Goal: Ask a question

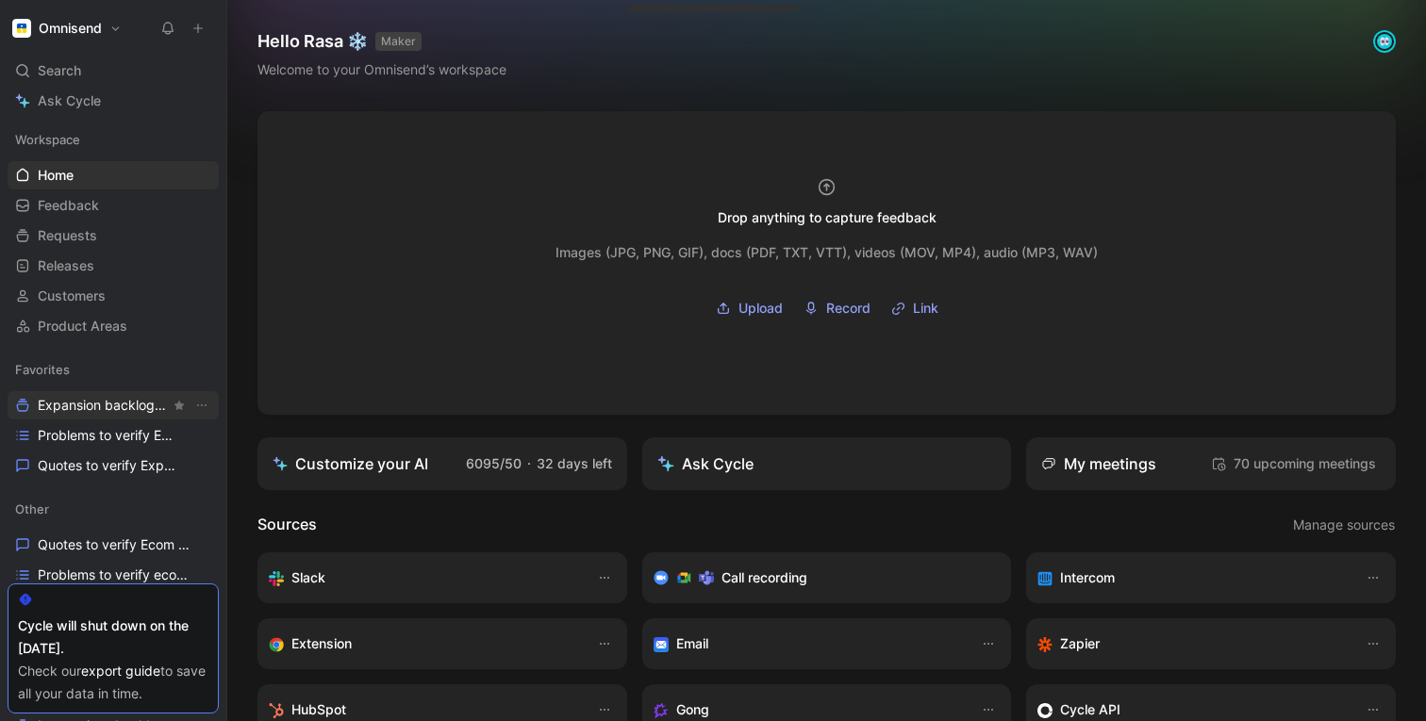
click at [72, 406] on span "Expansion backlog Other" at bounding box center [104, 406] width 132 height 20
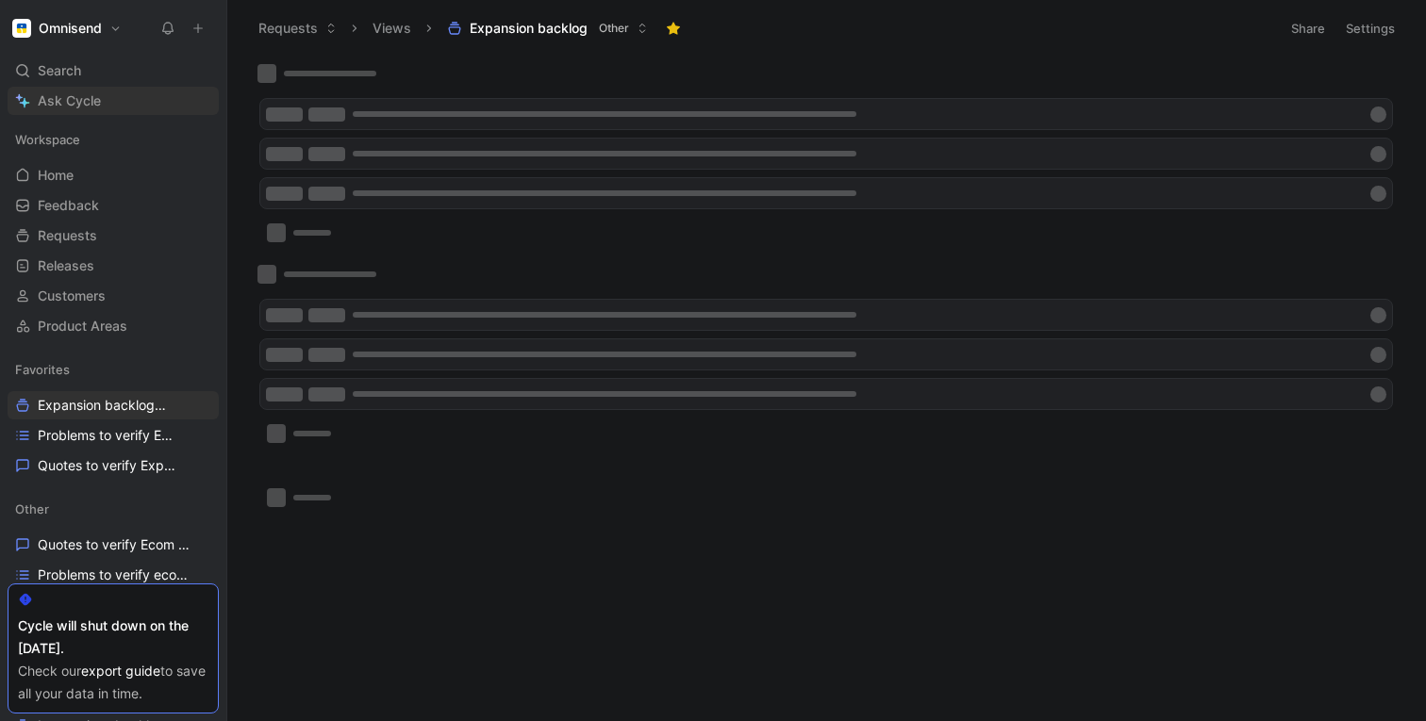
click at [67, 100] on span "Ask Cycle" at bounding box center [69, 101] width 63 height 23
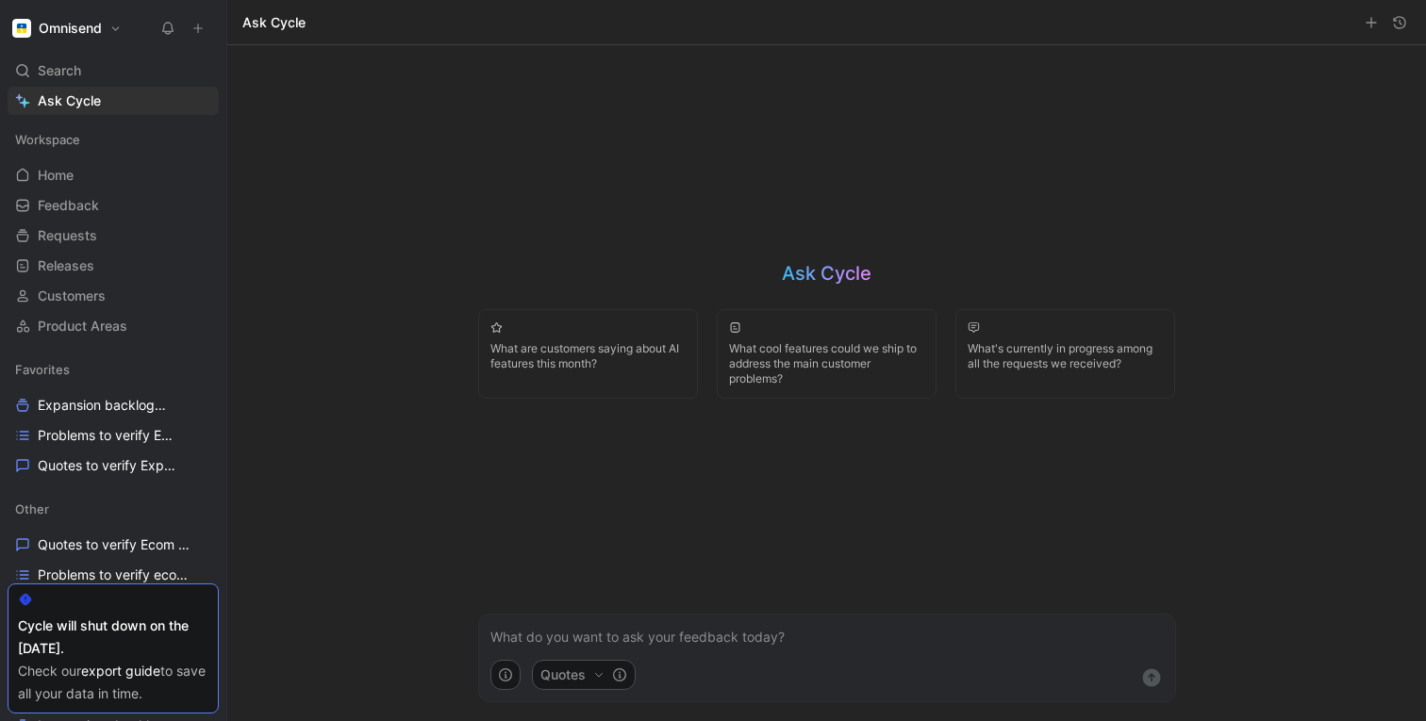
click at [506, 635] on p at bounding box center [826, 637] width 673 height 23
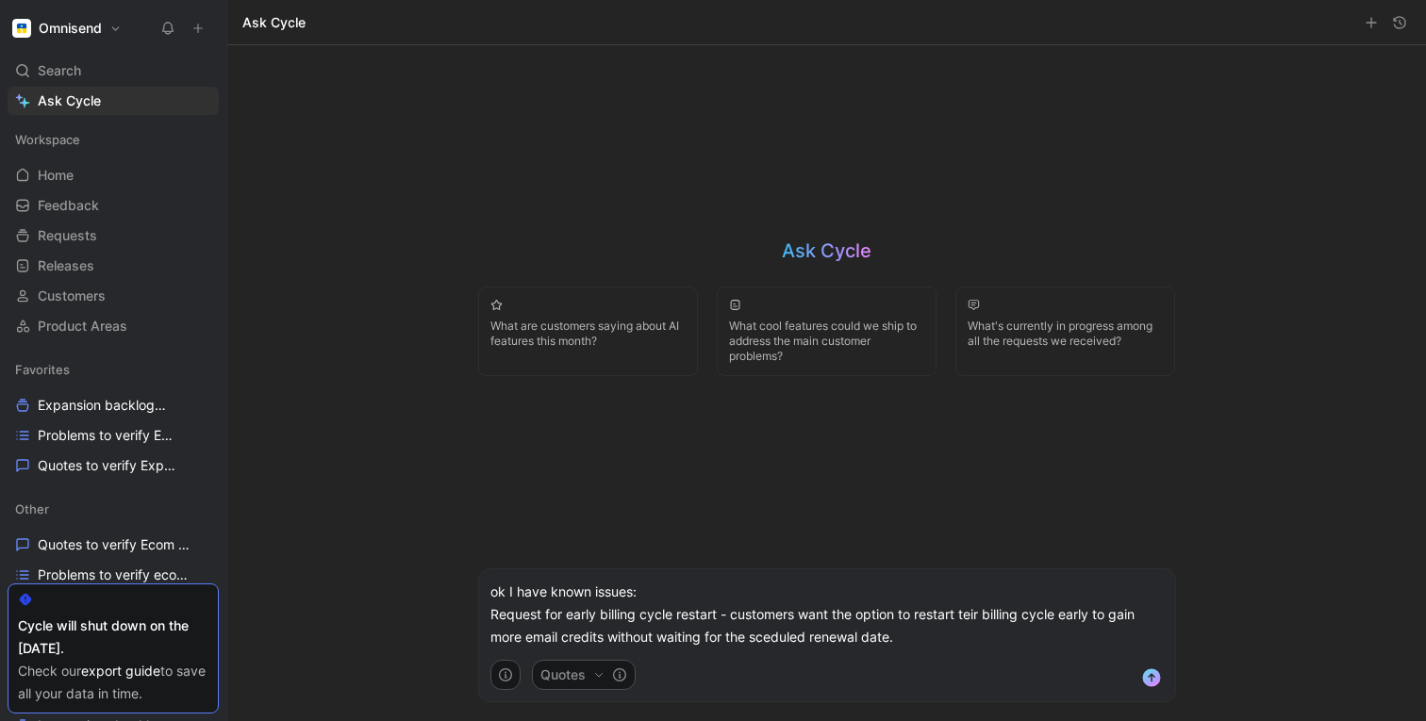
click at [970, 614] on p "ok I have known issues: Request for early billing cycle restart - customers wan…" at bounding box center [826, 615] width 673 height 68
click at [771, 632] on p "ok I have known issues: Request for early billing cycle restart - customers wan…" at bounding box center [826, 615] width 673 height 68
click at [920, 642] on p "ok I have known issues: Request for early billing cycle restart - customers wan…" at bounding box center [826, 615] width 673 height 68
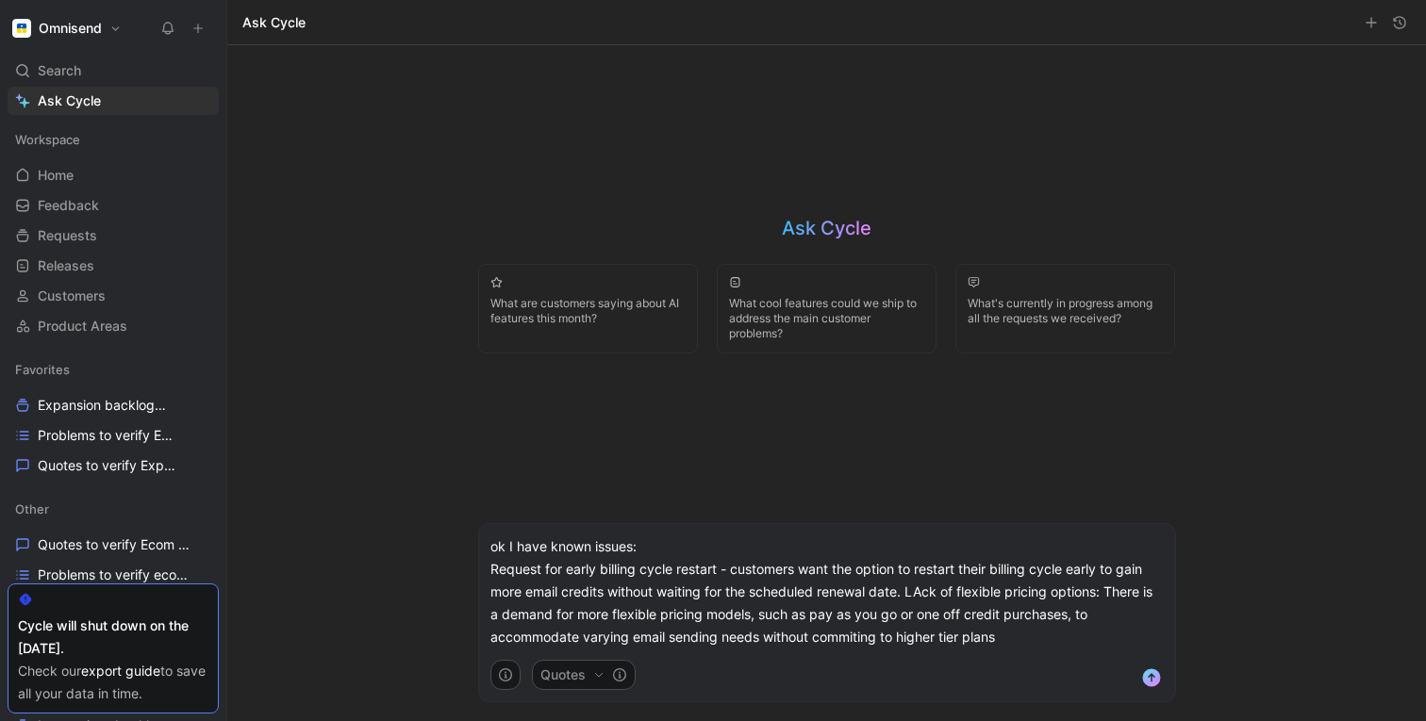
click at [926, 598] on p "ok I have known issues: Request for early billing cycle restart - customers wan…" at bounding box center [826, 592] width 673 height 113
click at [847, 635] on p "ok I have known issues: Request for early billing cycle restart - customers wan…" at bounding box center [826, 592] width 673 height 113
click at [1030, 636] on p "ok I have known issues: Request for early billing cycle restart - customers wan…" at bounding box center [826, 592] width 673 height 113
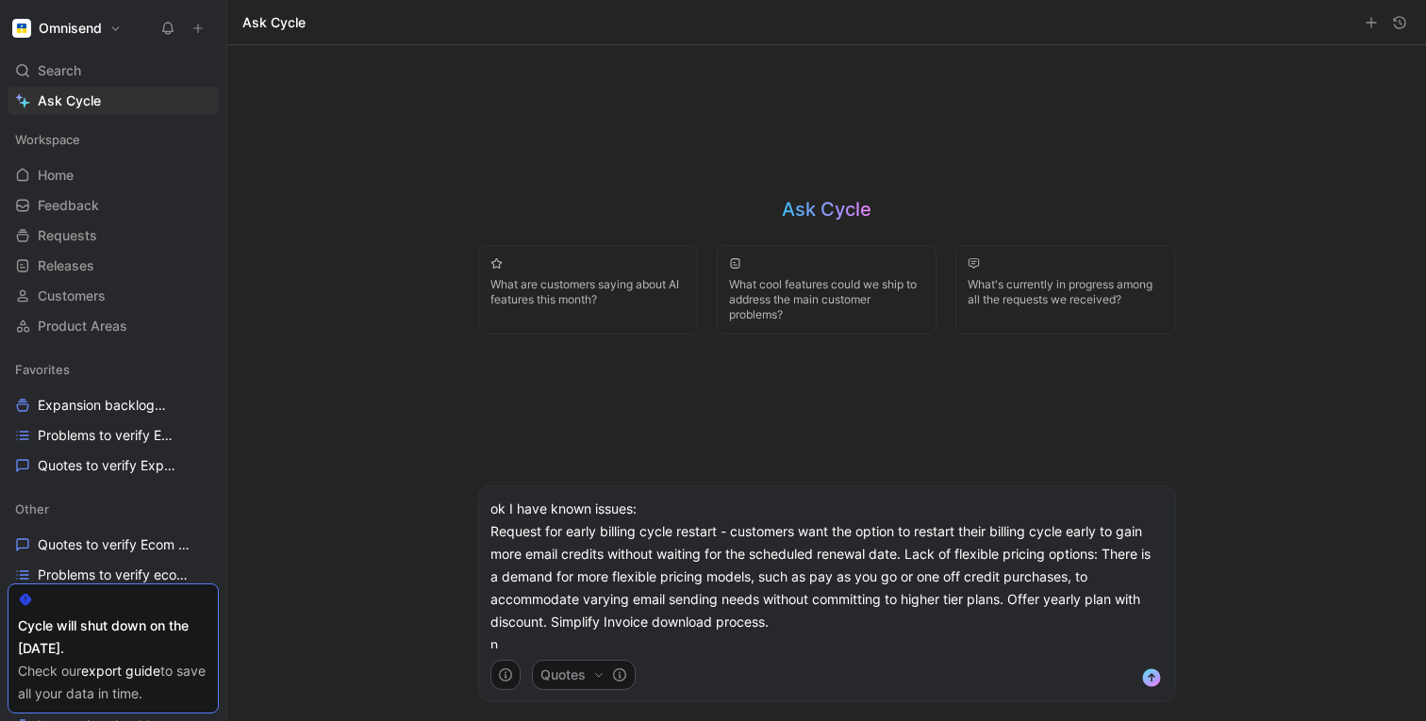
scroll to position [8, 0]
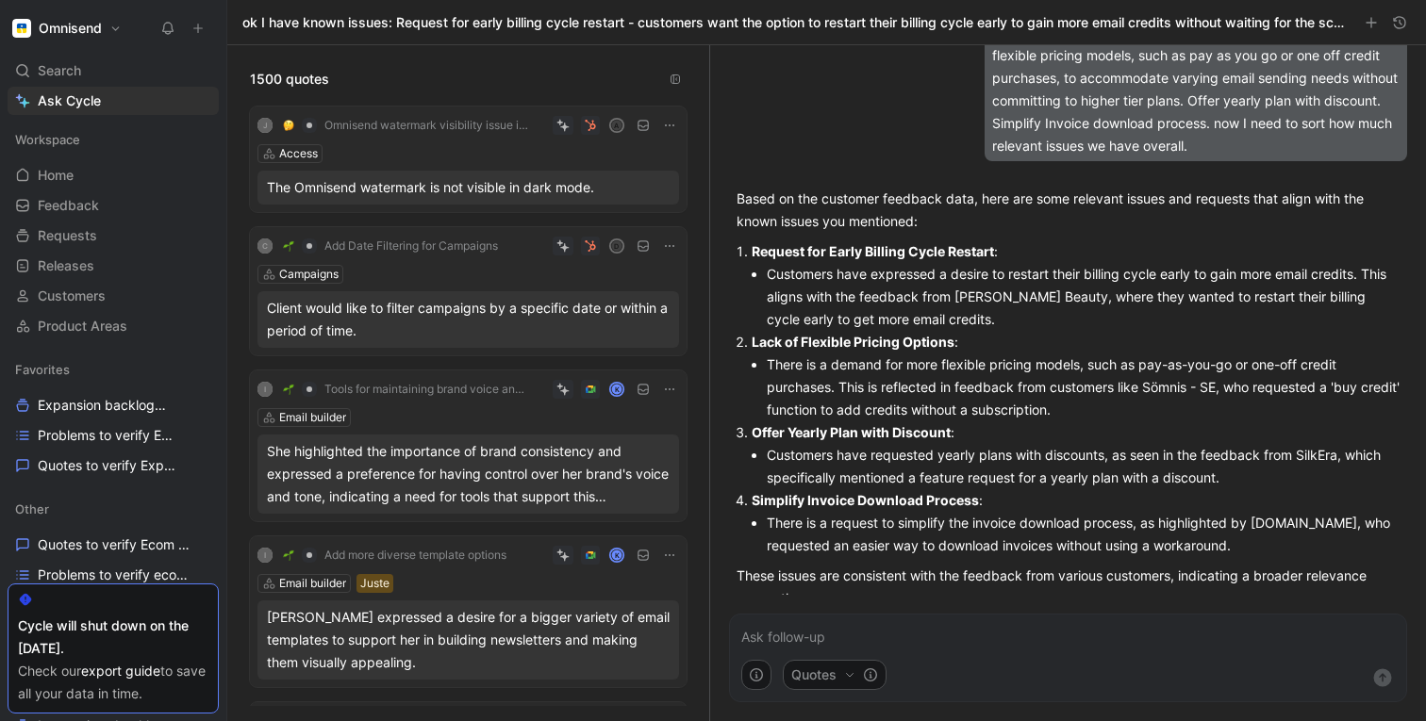
scroll to position [152, 0]
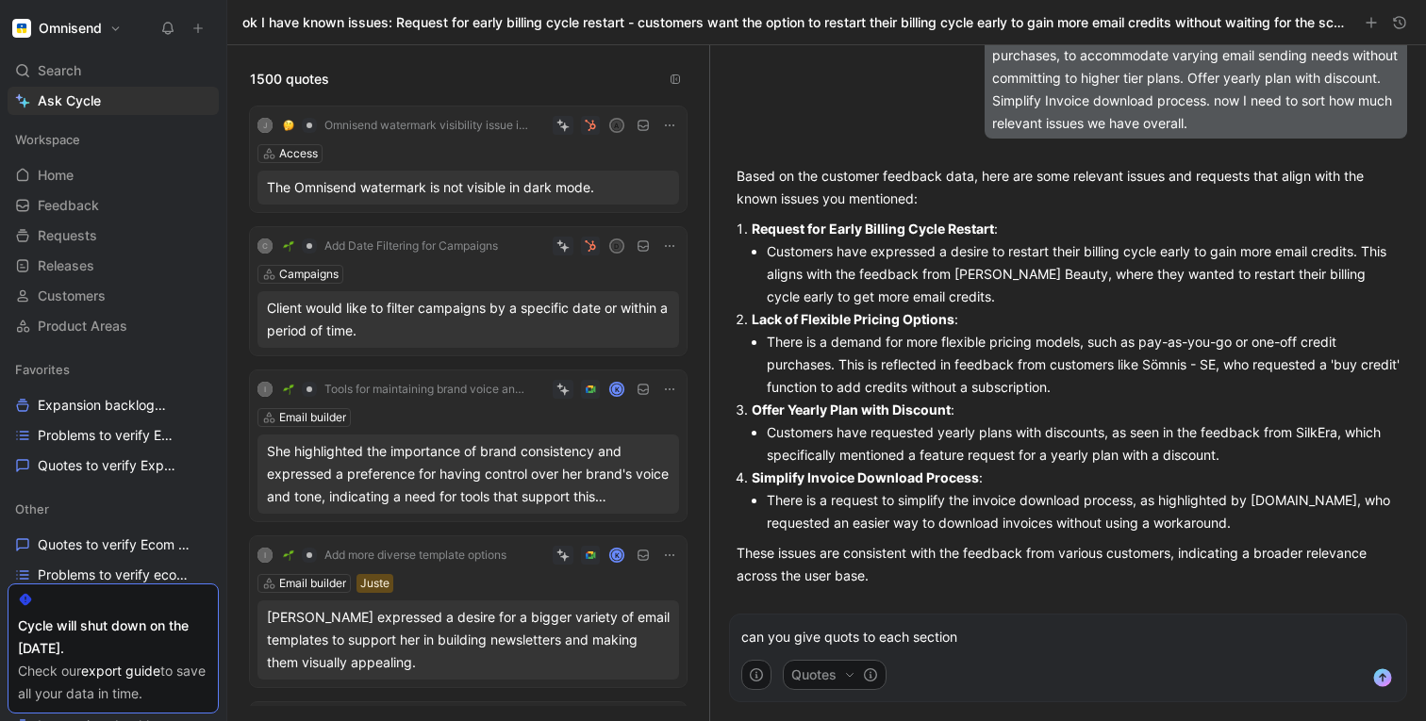
click at [855, 639] on p "can you give quots to each section" at bounding box center [1068, 637] width 654 height 23
click at [836, 639] on p "can you give quots to each section" at bounding box center [1068, 637] width 654 height 23
click at [868, 638] on p "can you give quotes to each section" at bounding box center [1068, 637] width 654 height 23
click at [1000, 633] on p "can you give quotes to each section" at bounding box center [1068, 637] width 654 height 23
click at [824, 639] on p "can you give quotes to each section" at bounding box center [1068, 637] width 654 height 23
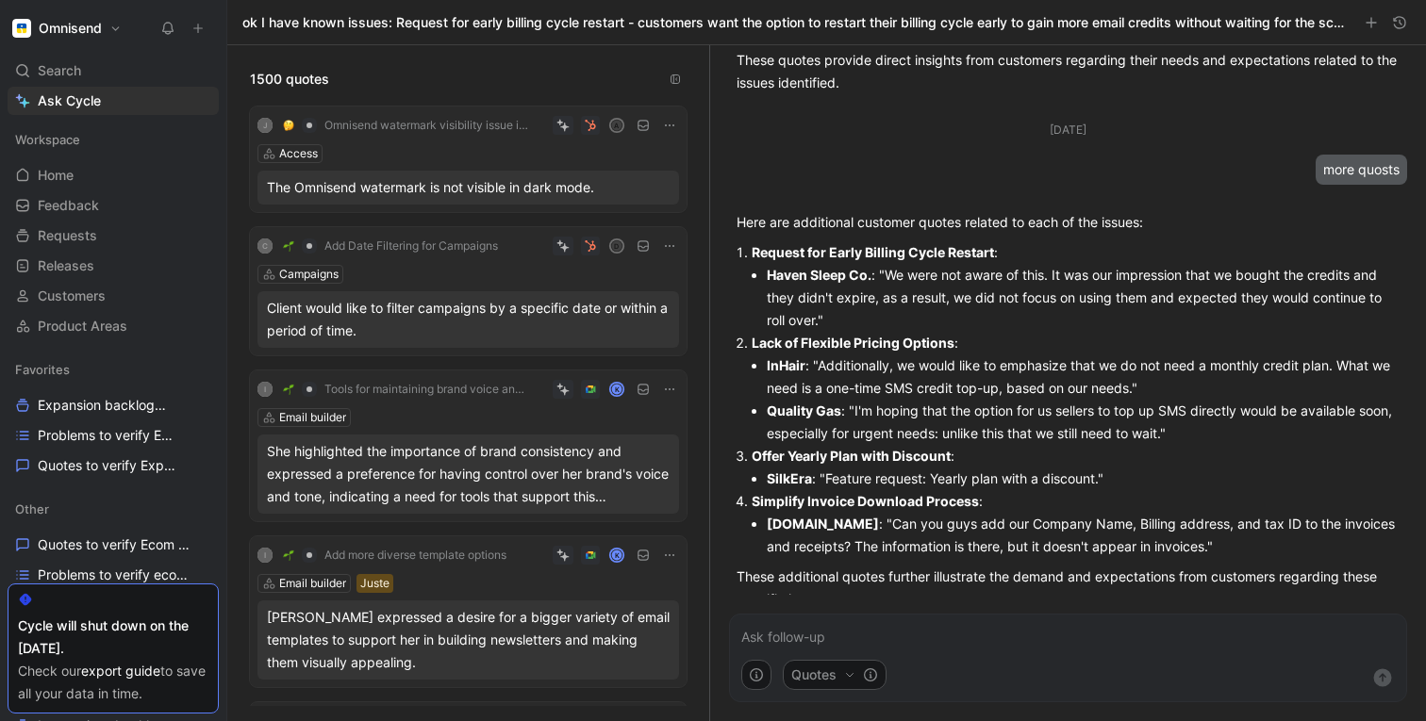
scroll to position [1115, 0]
click at [787, 633] on p at bounding box center [1068, 637] width 654 height 23
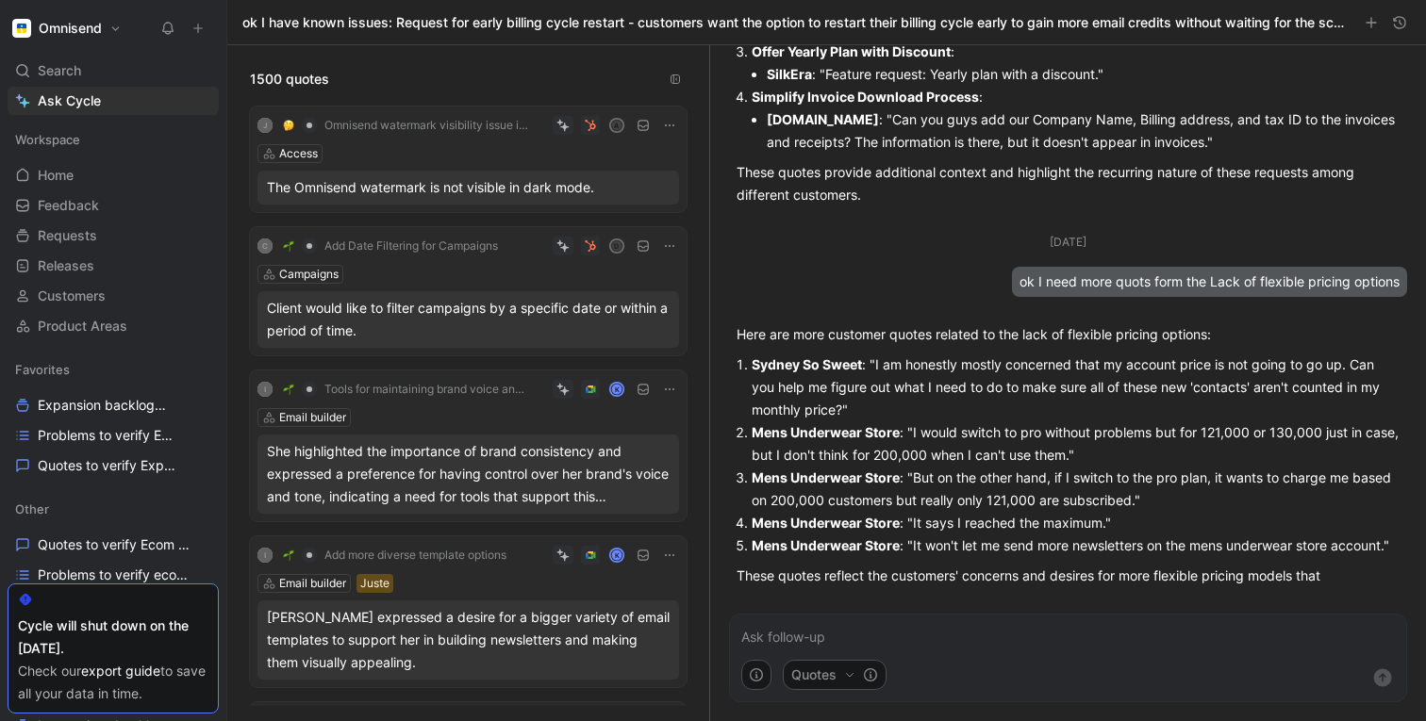
scroll to position [2061, 0]
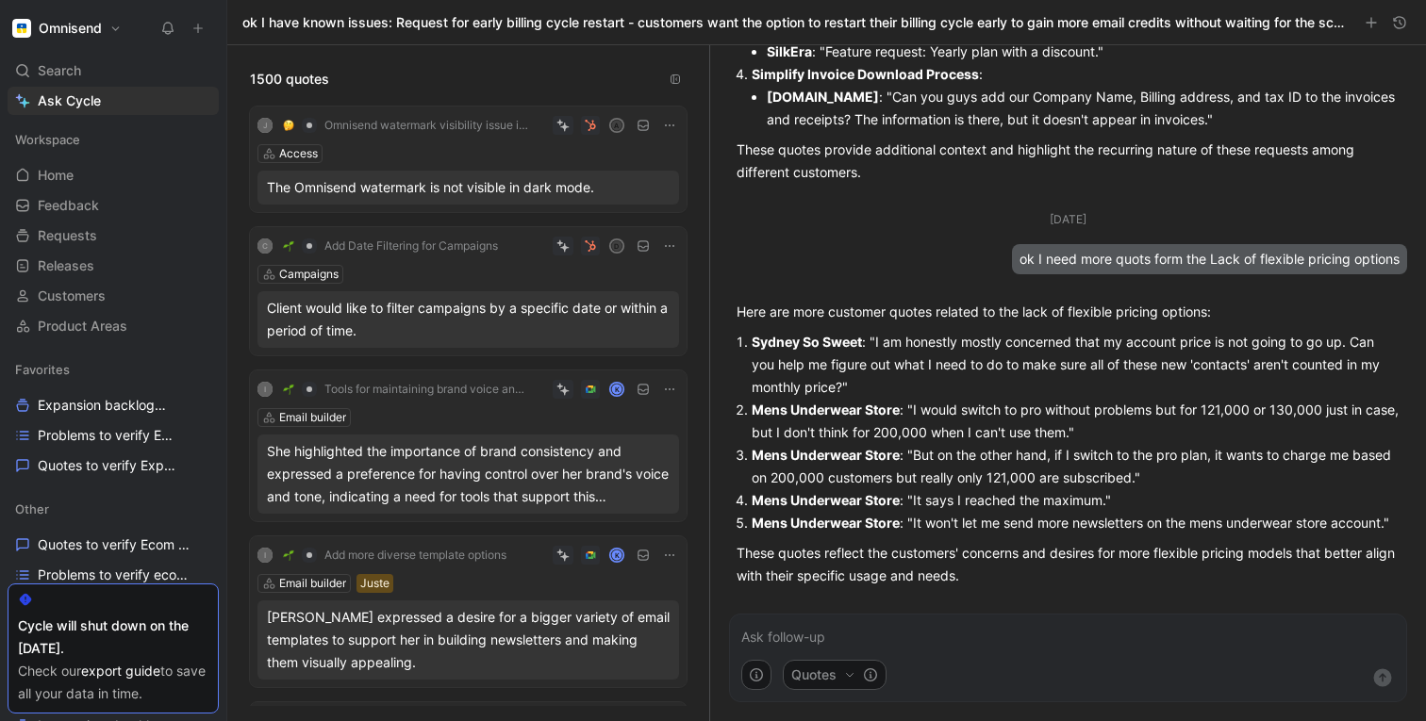
click at [924, 348] on p "Sydney So Sweet : "I am honestly mostly concerned that my account price is not …" at bounding box center [1076, 365] width 648 height 68
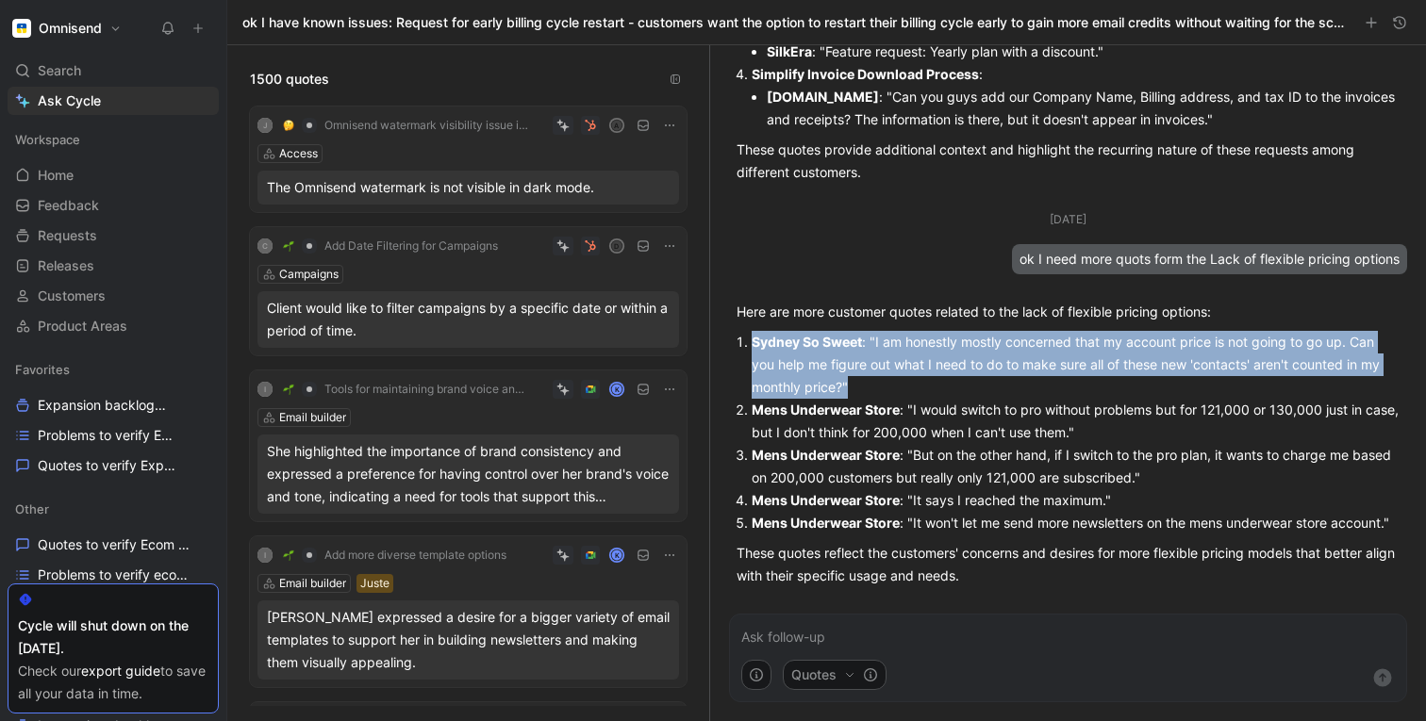
click at [924, 348] on p "Sydney So Sweet : "I am honestly mostly concerned that my account price is not …" at bounding box center [1076, 365] width 648 height 68
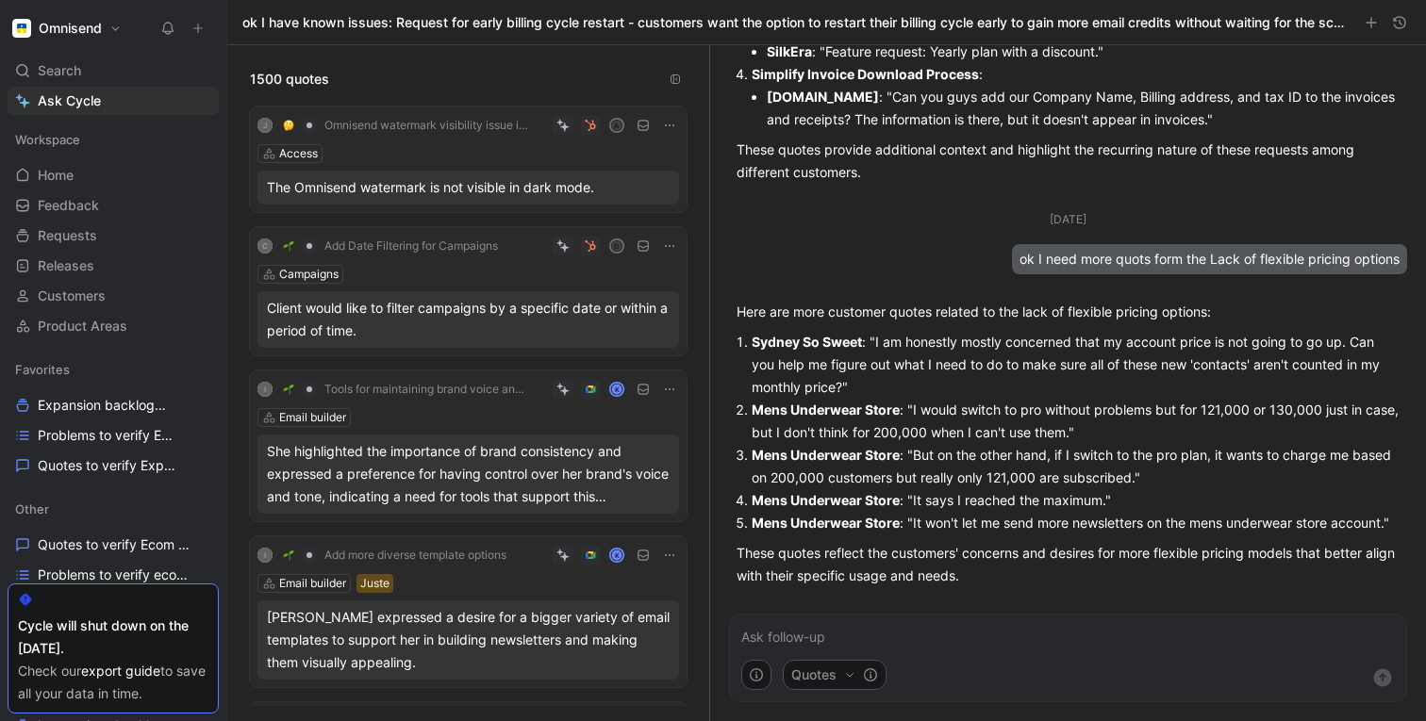
click at [805, 405] on strong "Mens Underwear Store" at bounding box center [826, 410] width 148 height 16
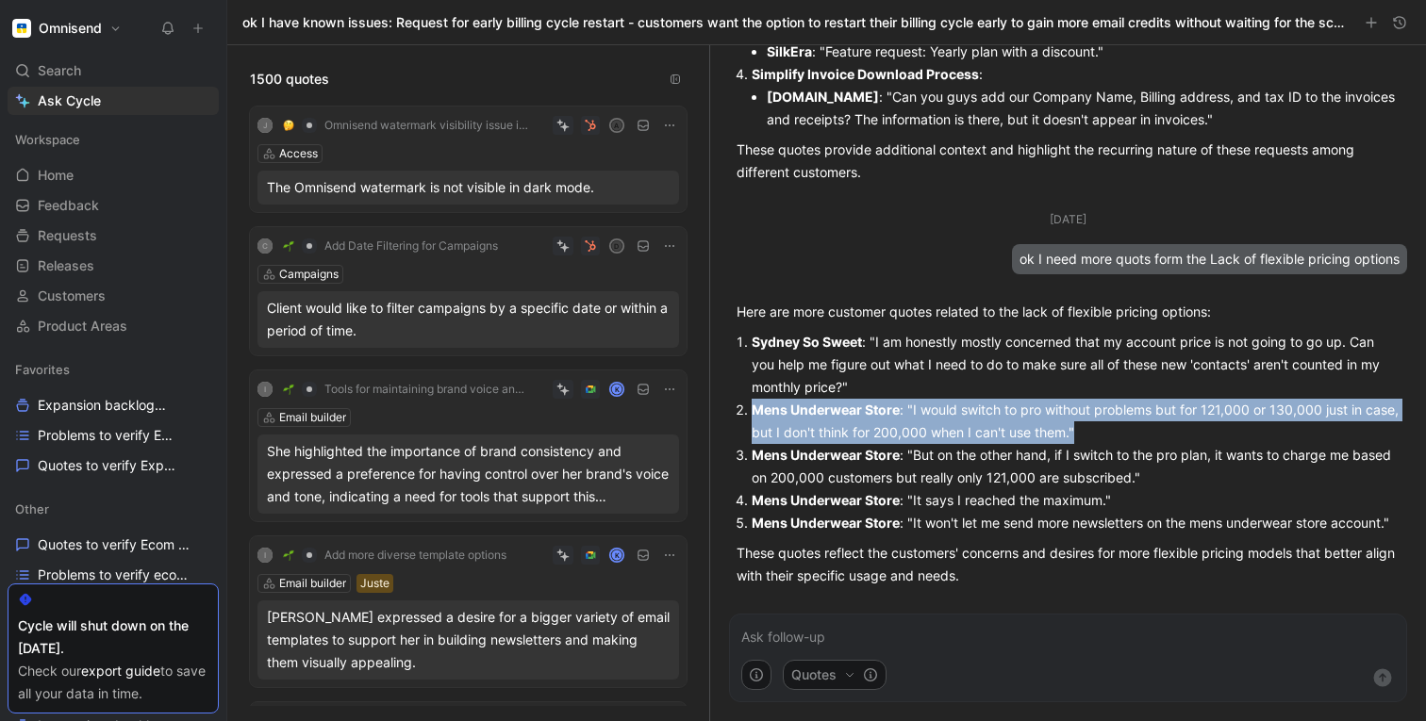
click at [805, 405] on strong "Mens Underwear Store" at bounding box center [826, 410] width 148 height 16
click at [919, 423] on p "Mens Underwear Store : "I would switch to pro without problems but for 121,000 …" at bounding box center [1076, 421] width 648 height 45
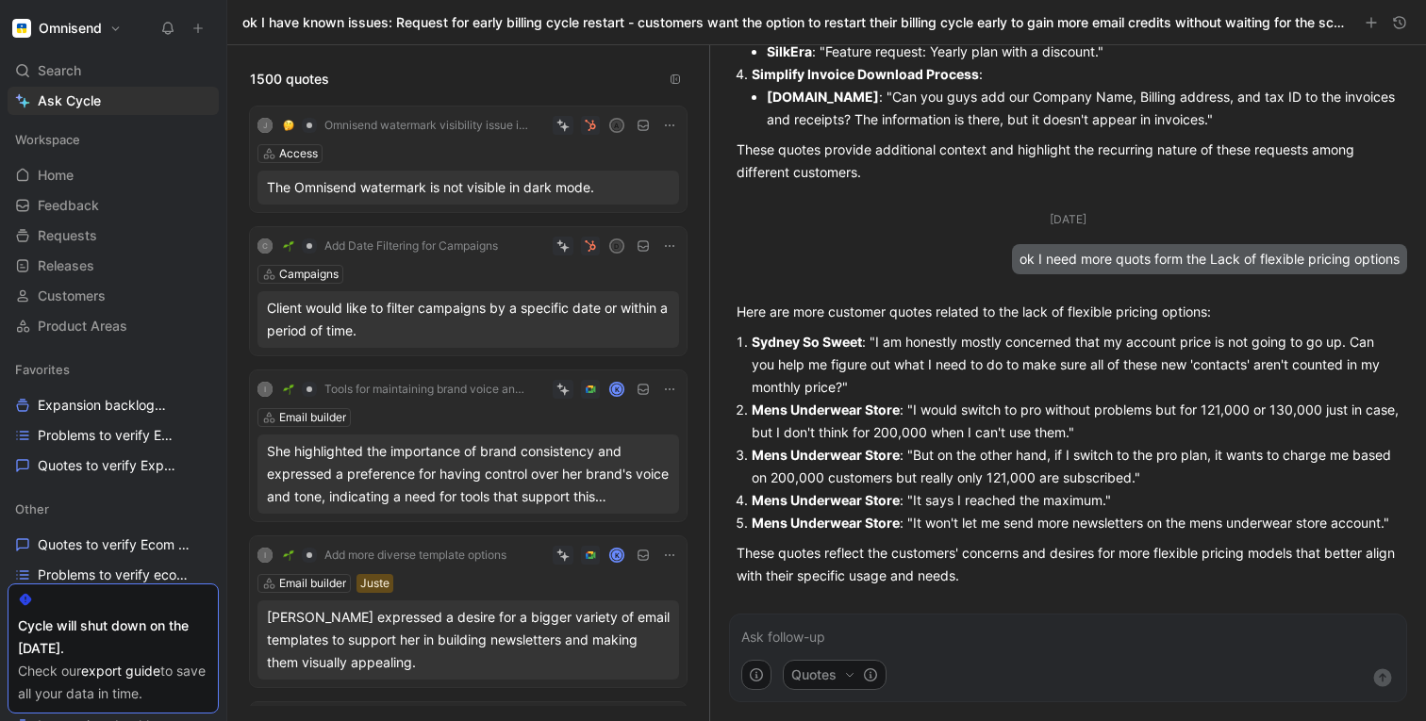
click at [1088, 431] on p "Mens Underwear Store : "I would switch to pro without problems but for 121,000 …" at bounding box center [1076, 421] width 648 height 45
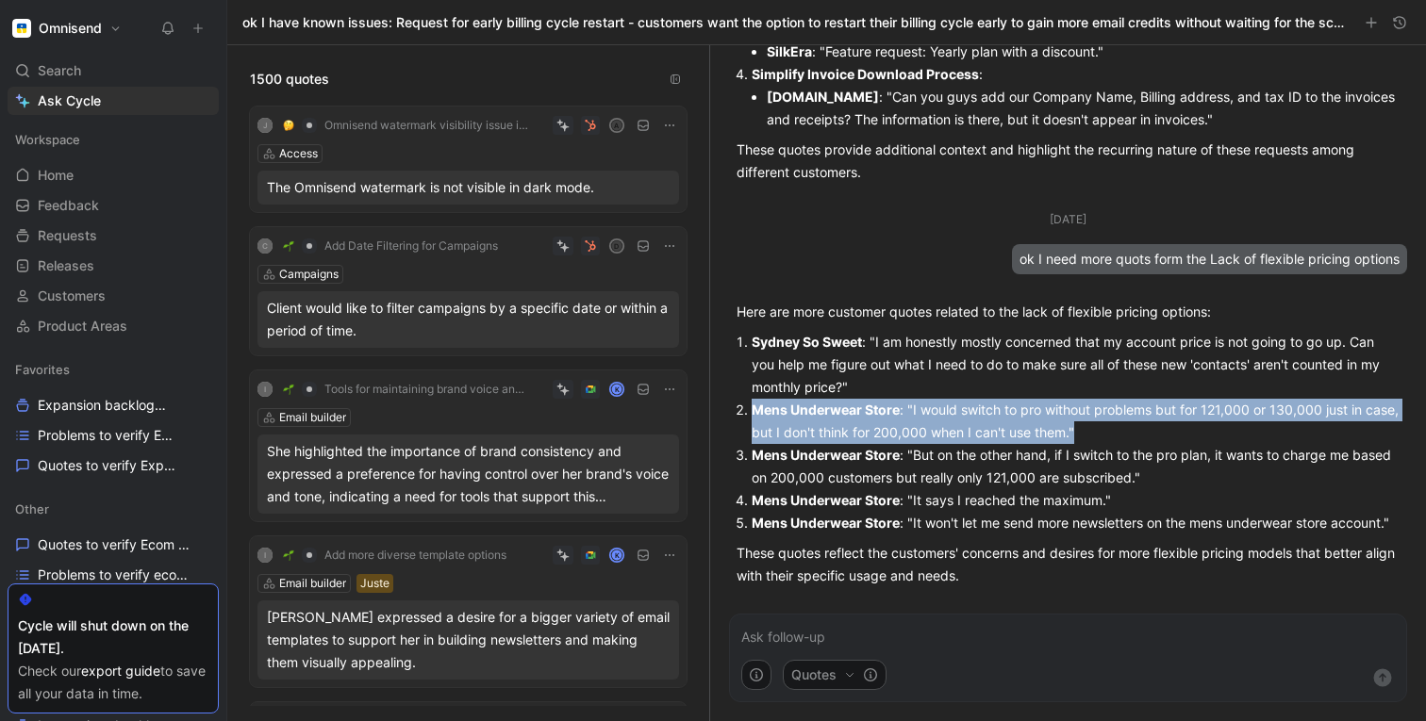
click at [1088, 431] on p "Mens Underwear Store : "I would switch to pro without problems but for 121,000 …" at bounding box center [1076, 421] width 648 height 45
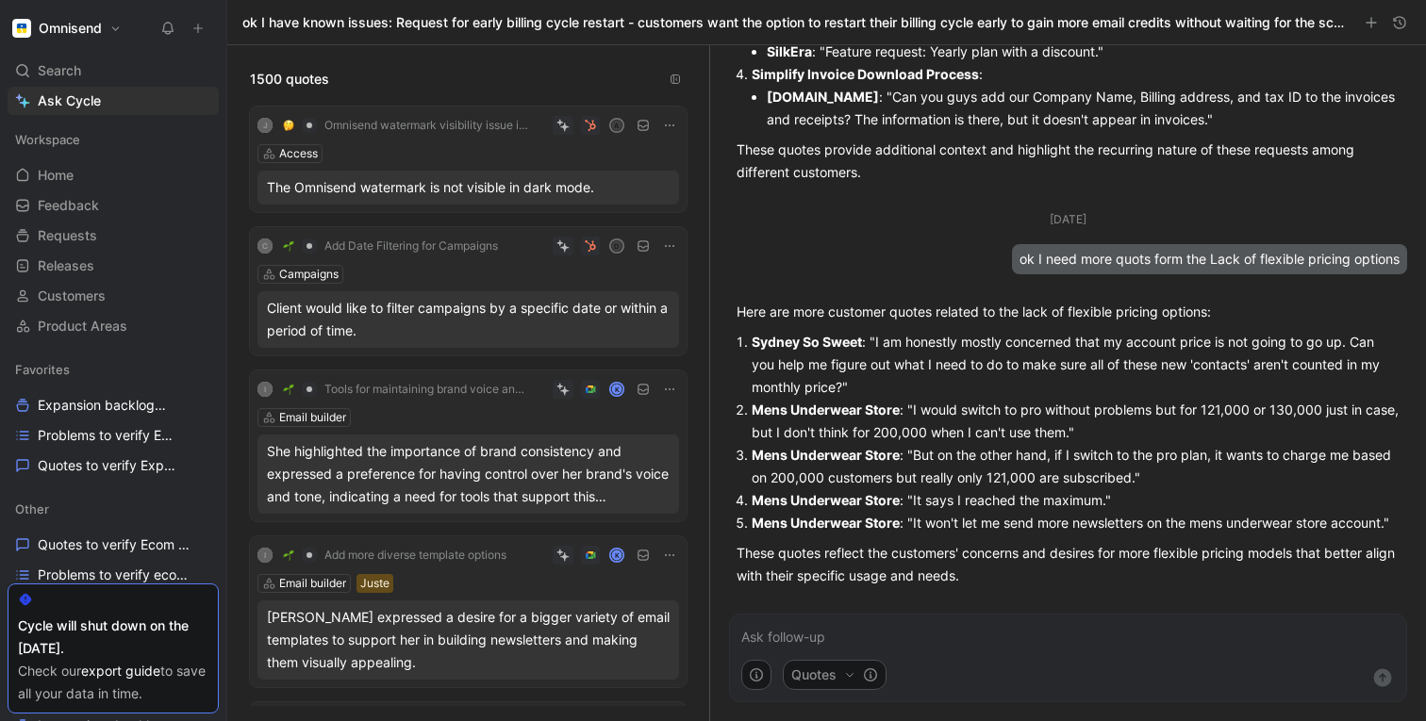
click at [860, 476] on p "Mens Underwear Store : "But on the other hand, if I switch to the pro plan, it …" at bounding box center [1076, 466] width 648 height 45
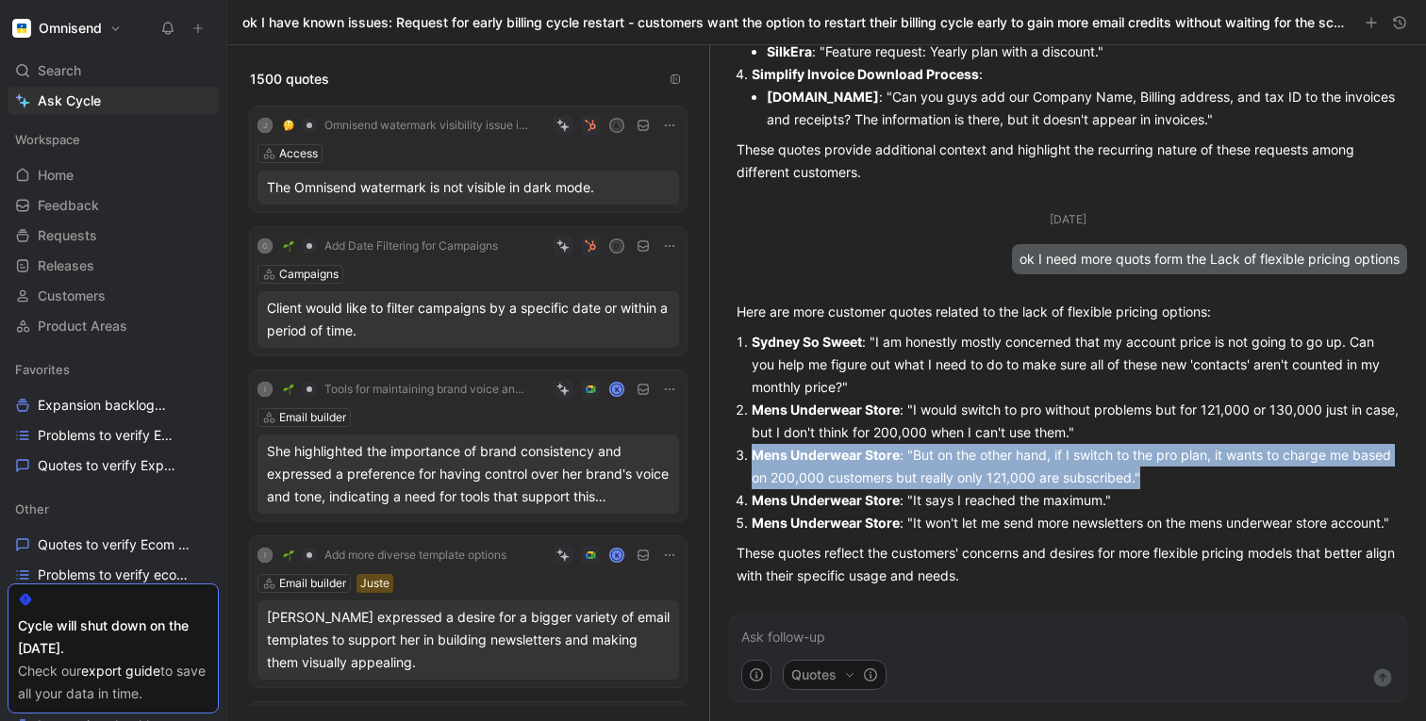
click at [860, 476] on p "Mens Underwear Store : "But on the other hand, if I switch to the pro plan, it …" at bounding box center [1076, 466] width 648 height 45
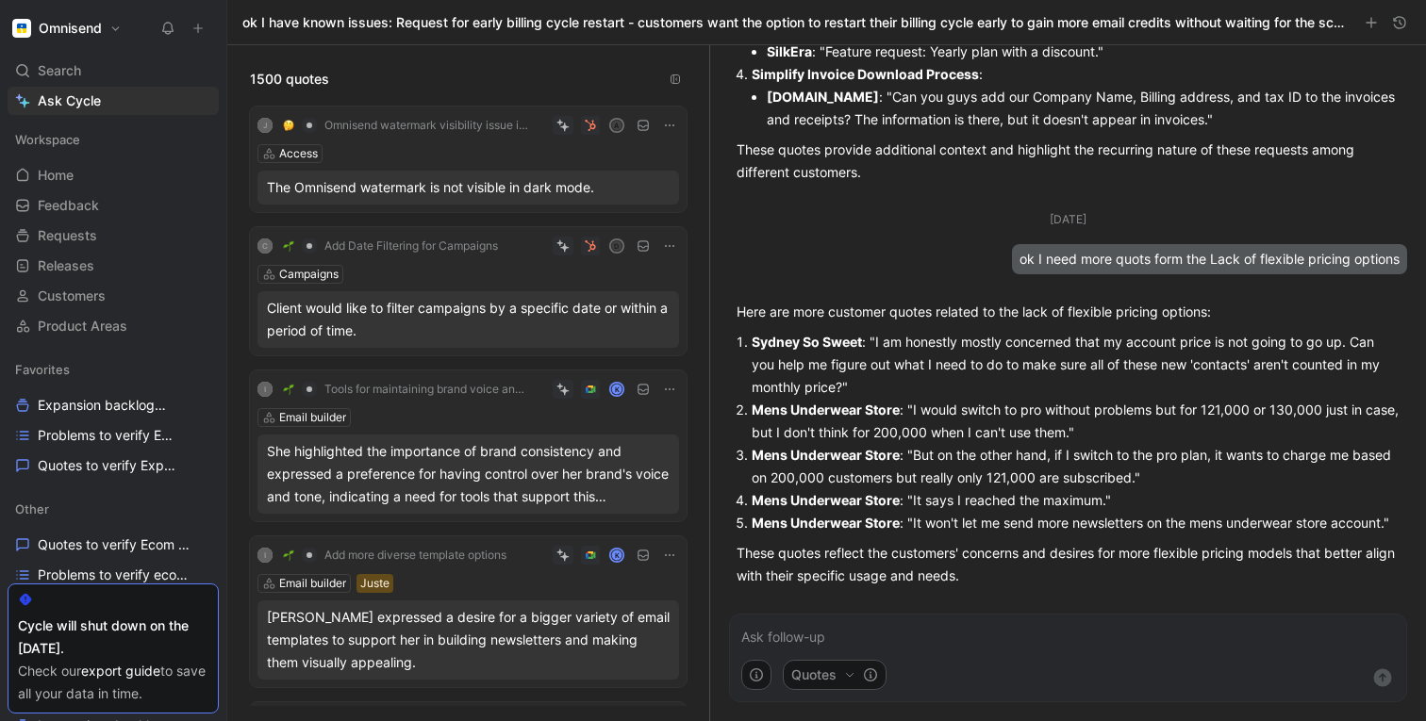
click at [843, 500] on strong "Mens Underwear Store" at bounding box center [826, 500] width 148 height 16
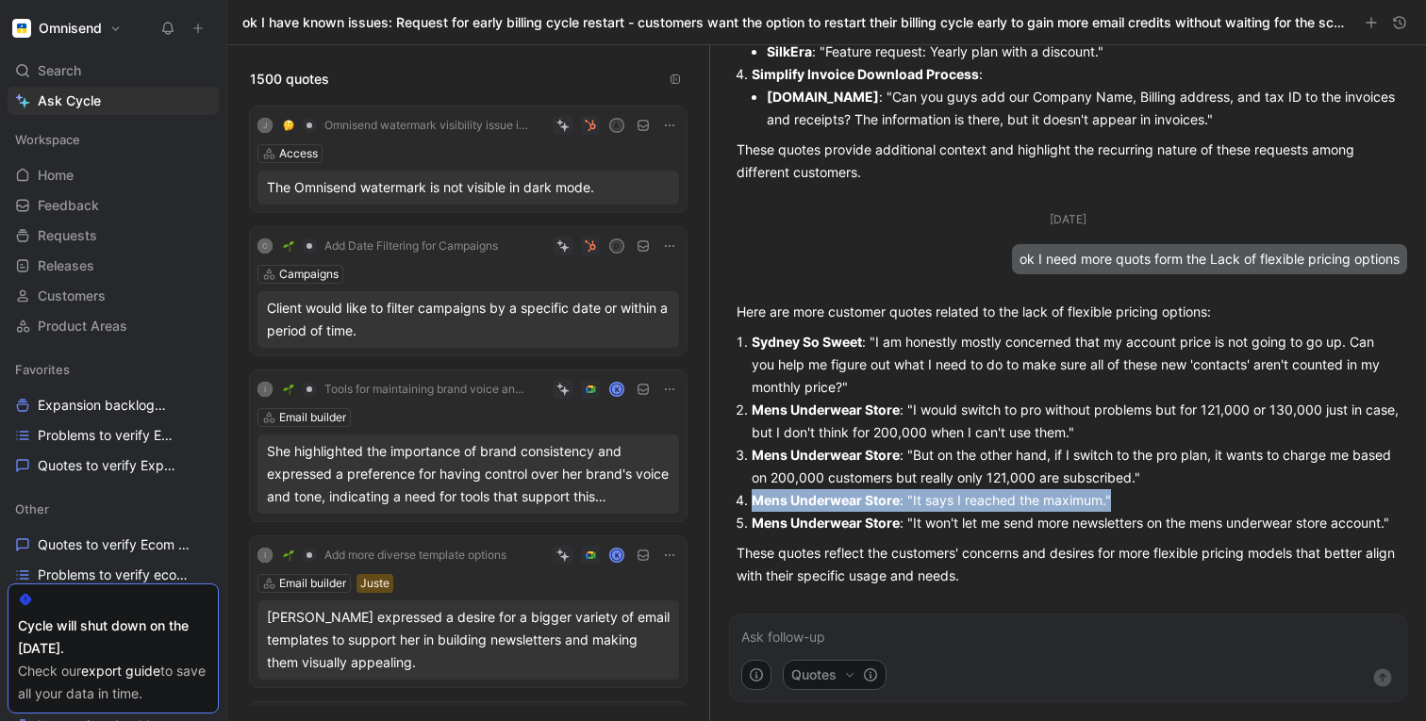
click at [843, 500] on strong "Mens Underwear Store" at bounding box center [826, 500] width 148 height 16
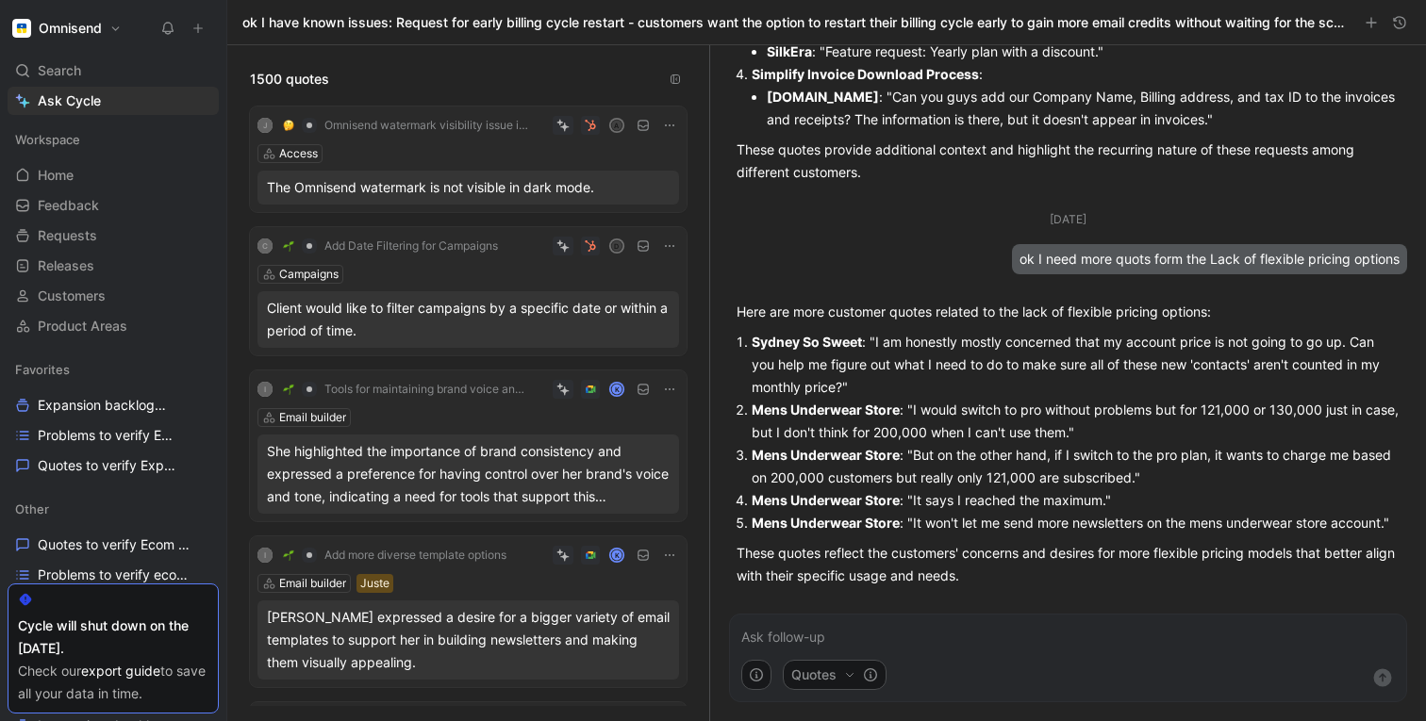
click at [838, 513] on p "Mens Underwear Store : "It won't let me send more newsletters on the mens under…" at bounding box center [1076, 523] width 648 height 23
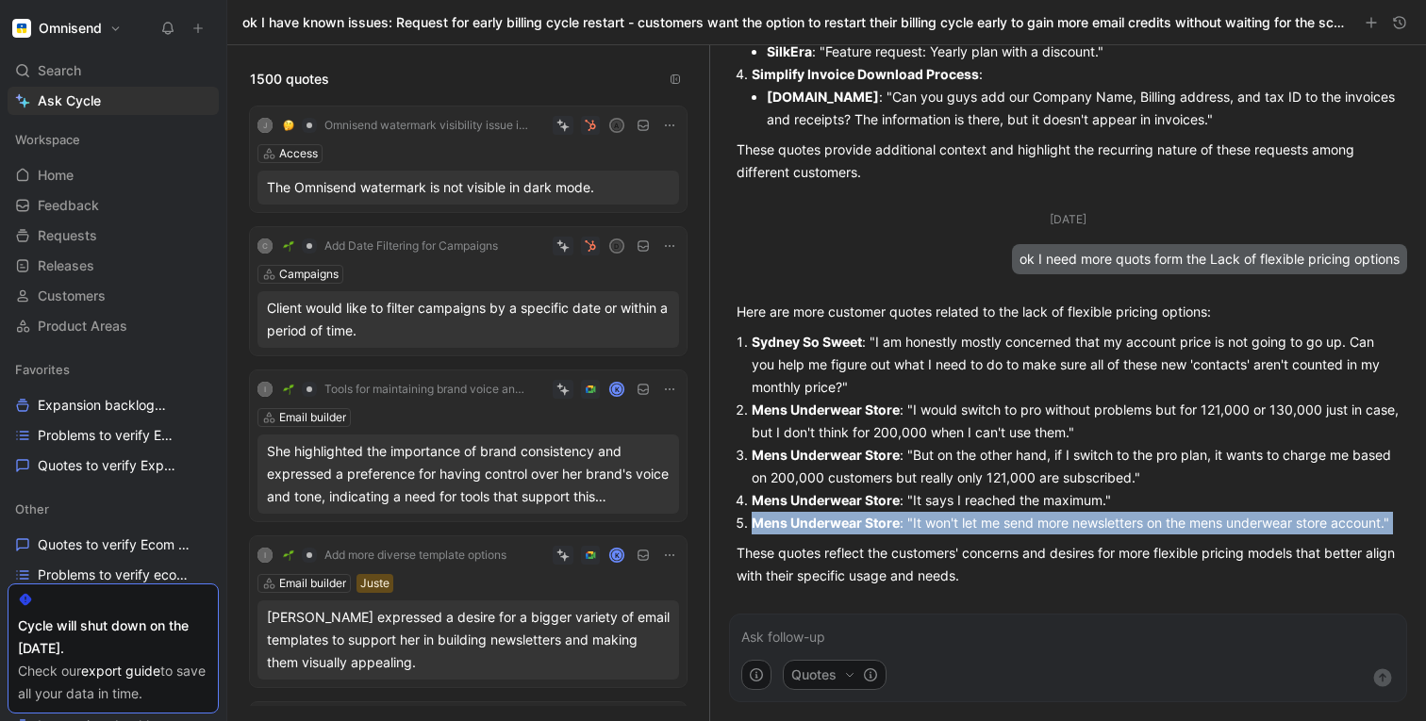
click at [838, 513] on p "Mens Underwear Store : "It won't let me send more newsletters on the mens under…" at bounding box center [1076, 523] width 648 height 23
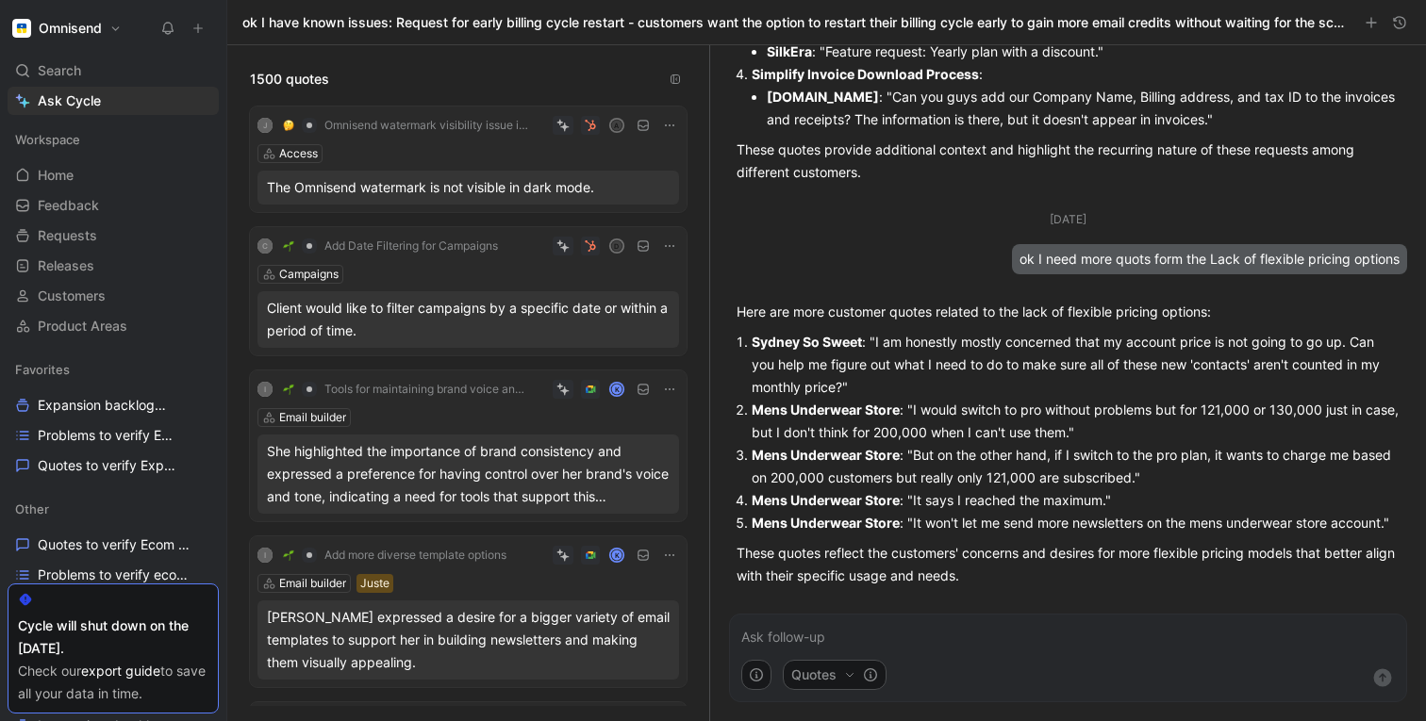
click at [822, 556] on p "These quotes reflect the customers' concerns and desires for more flexible pric…" at bounding box center [1068, 564] width 663 height 45
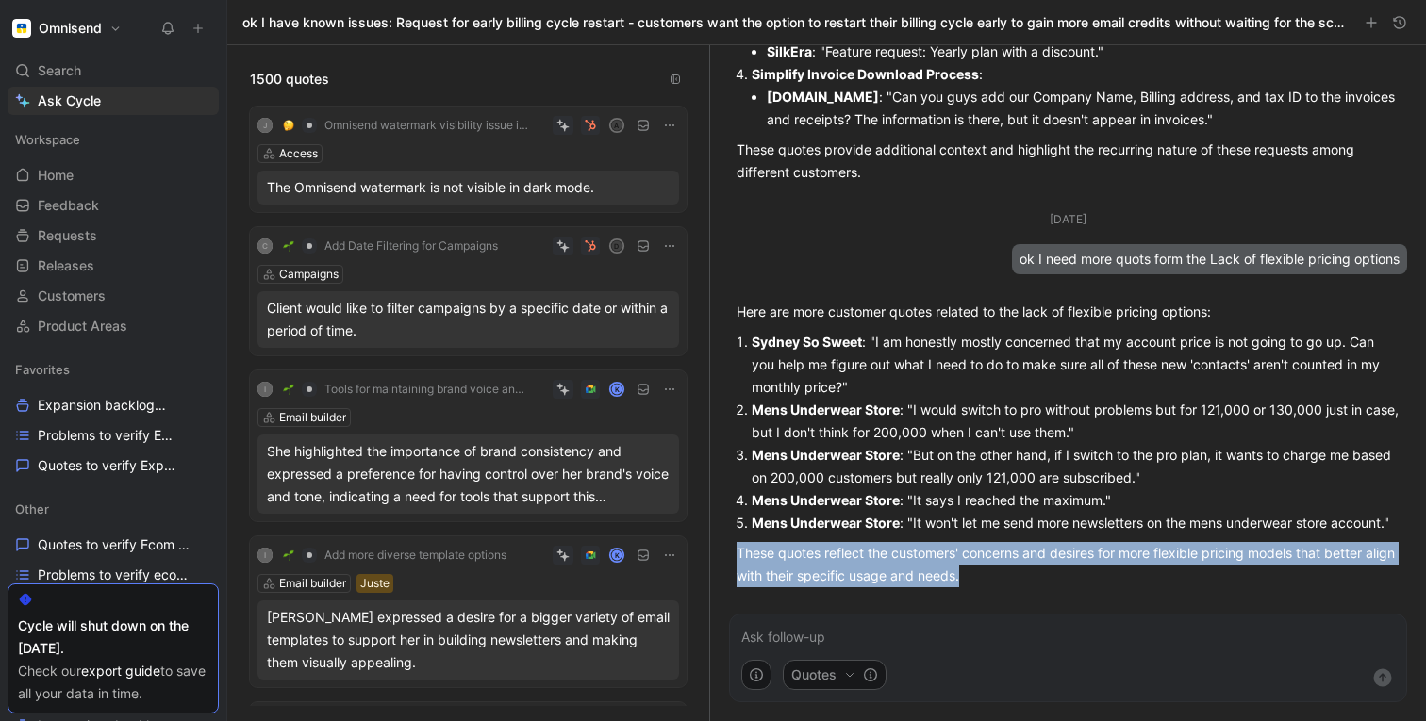
click at [822, 556] on p "These quotes reflect the customers' concerns and desires for more flexible pric…" at bounding box center [1068, 564] width 663 height 45
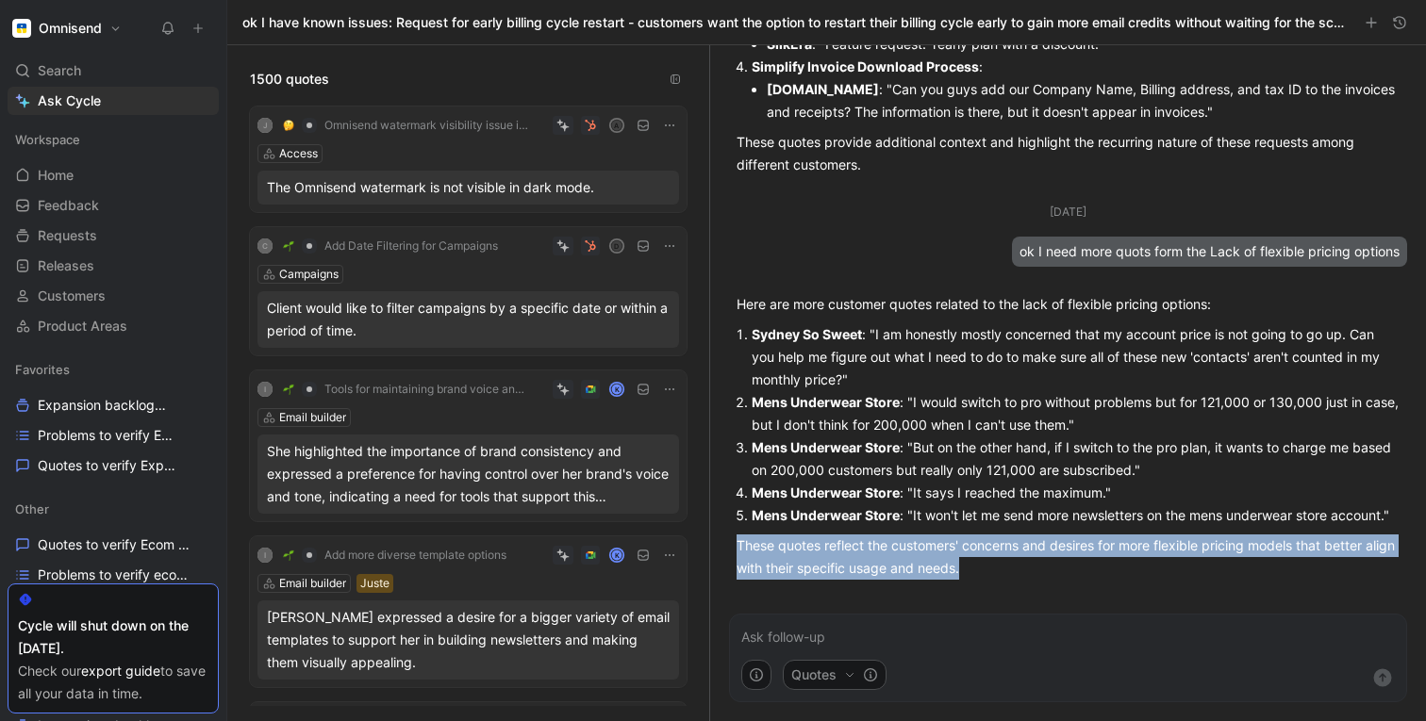
click at [796, 630] on p at bounding box center [1068, 637] width 654 height 23
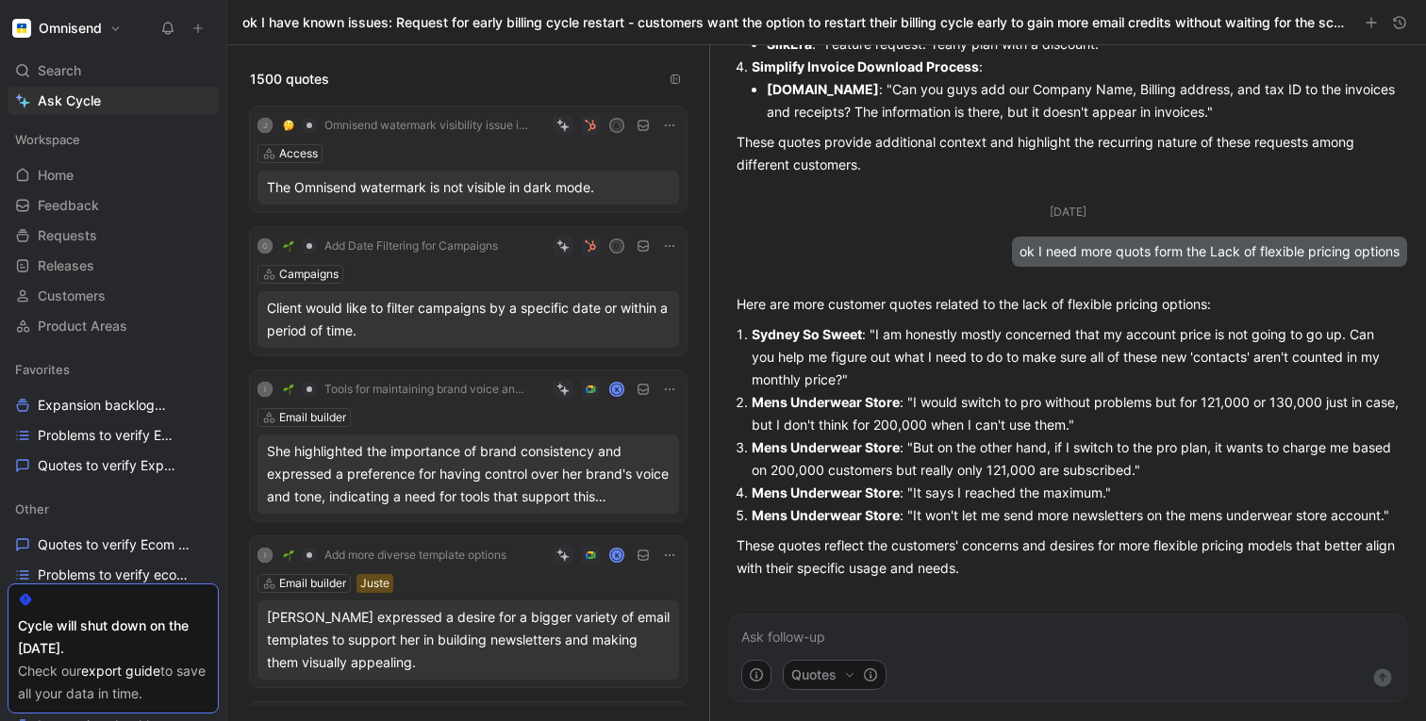
click at [796, 630] on p at bounding box center [1068, 637] width 654 height 23
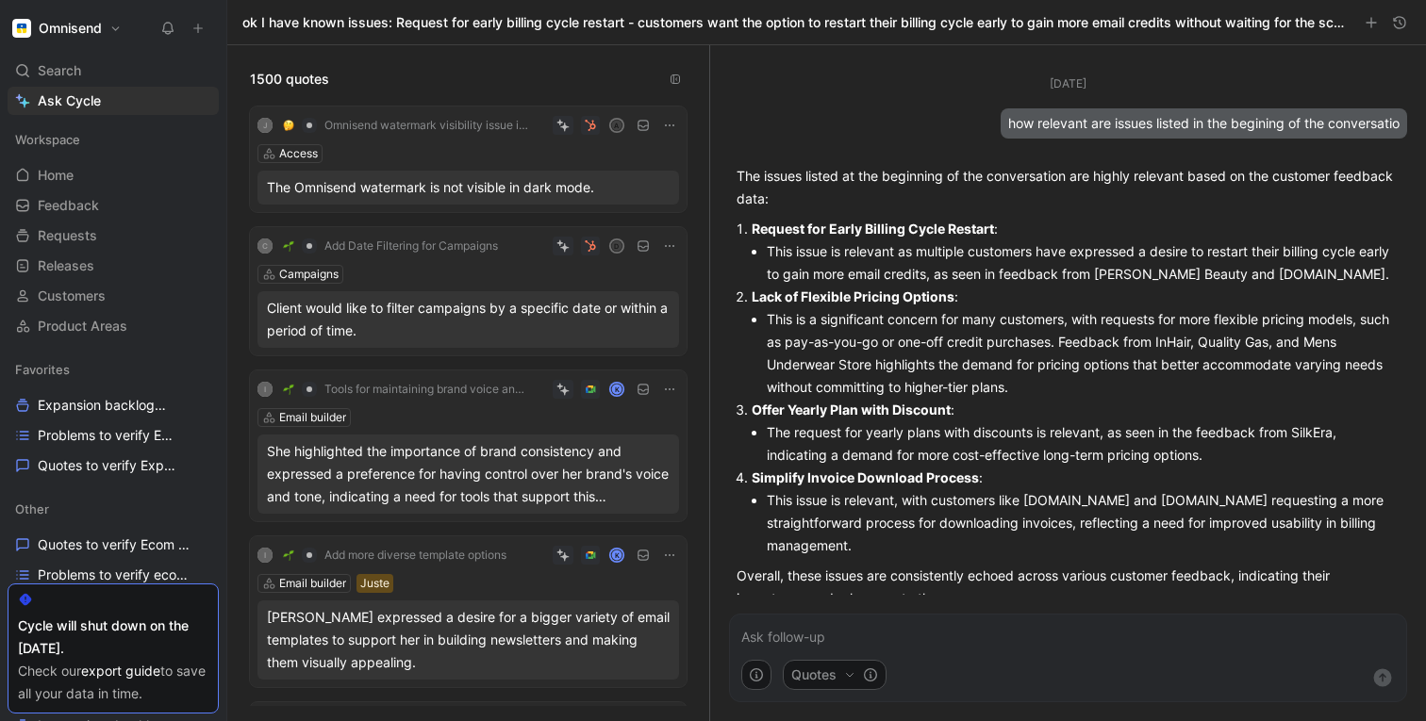
scroll to position [2623, 0]
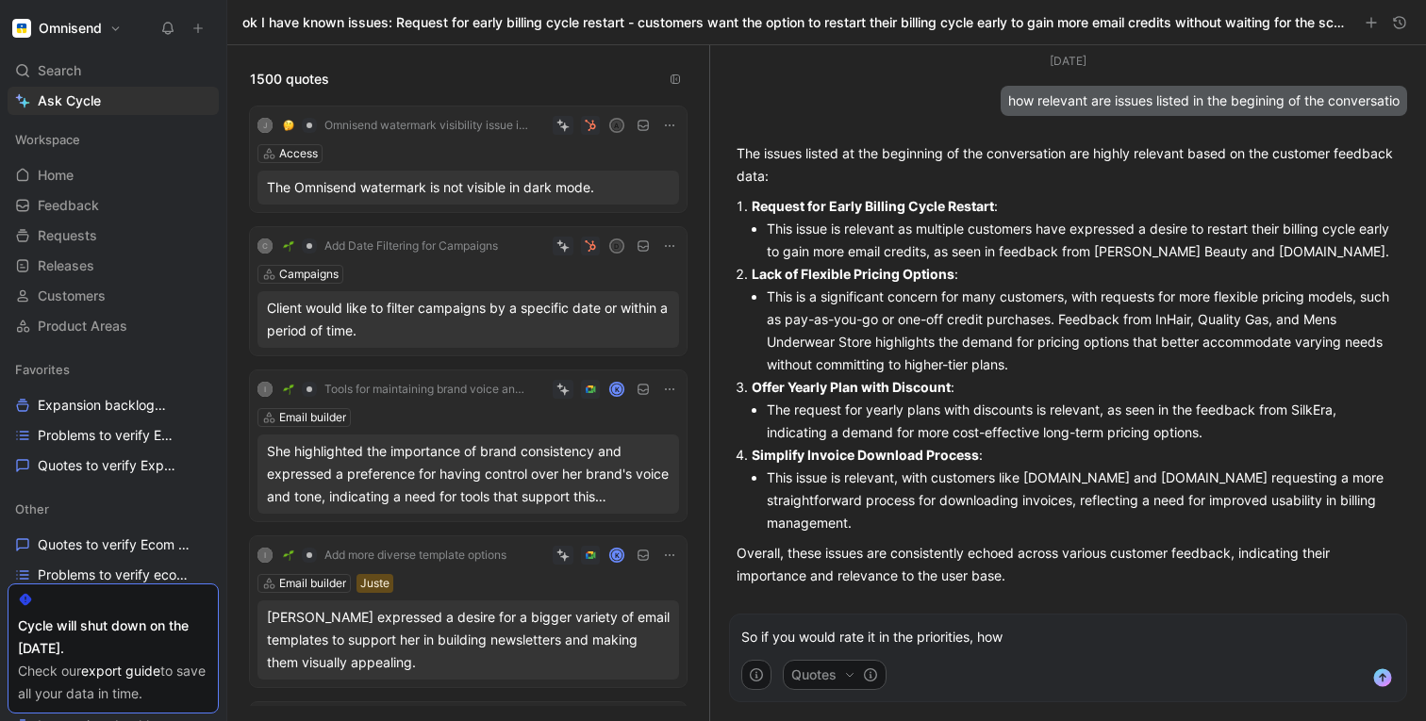
click at [969, 641] on p "So if you would rate it in the priorities, how" at bounding box center [1068, 637] width 654 height 23
